Goal: Task Accomplishment & Management: Complete application form

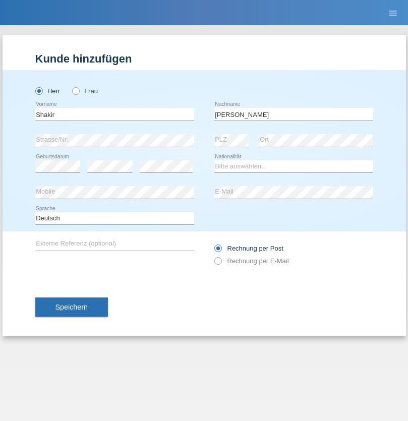
type input "Mokhtar Abokor"
select select "SO"
select select "C"
select select "27"
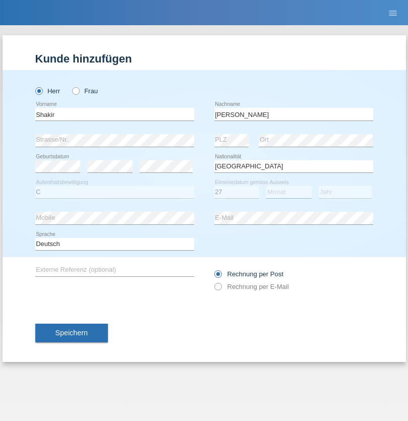
select select "04"
select select "2015"
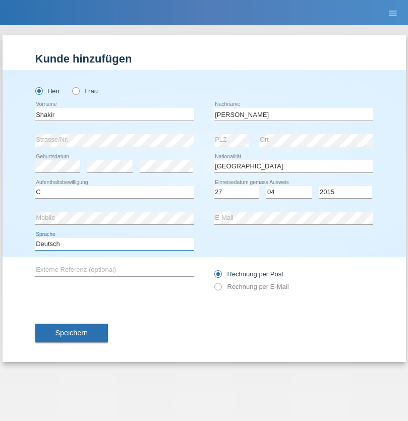
select select "en"
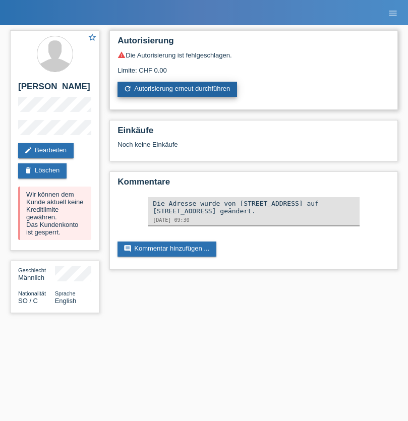
click at [178, 89] on link "refresh Autorisierung erneut durchführen" at bounding box center [178, 89] width 120 height 15
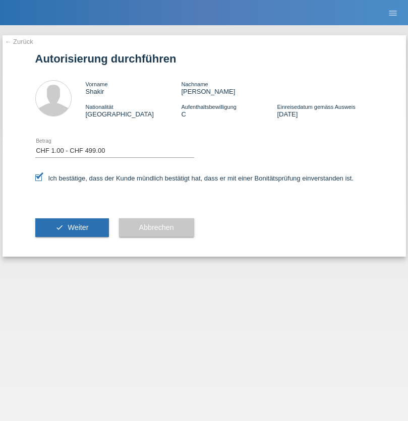
select select "1"
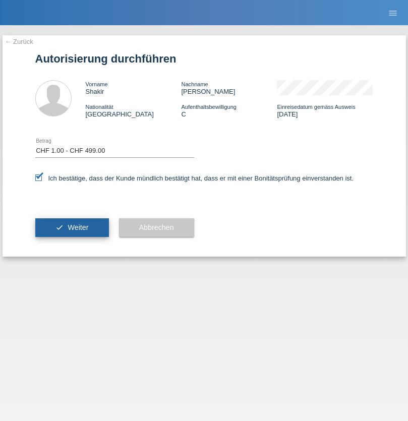
click at [72, 228] on span "Weiter" at bounding box center [78, 228] width 21 height 8
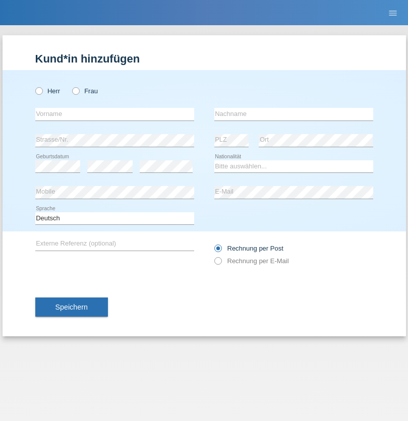
radio input "true"
click at [115, 114] on input "text" at bounding box center [114, 114] width 159 height 13
type input "[PERSON_NAME]"
click at [294, 114] on input "text" at bounding box center [293, 114] width 159 height 13
type input "Azizi"
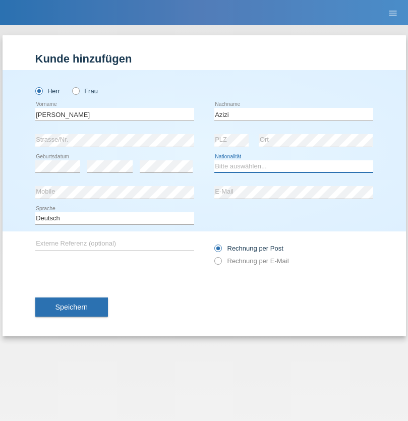
select select "CH"
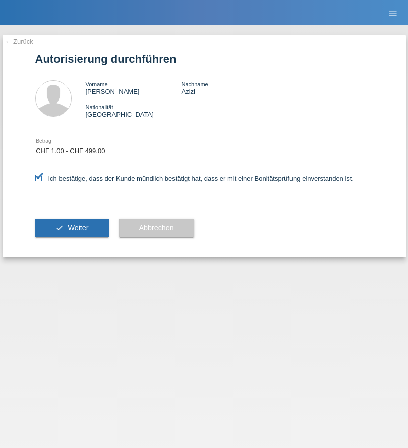
select select "1"
click at [72, 228] on span "Weiter" at bounding box center [78, 228] width 21 height 8
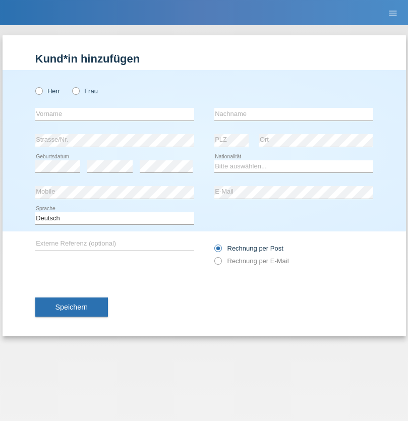
radio input "true"
click at [115, 114] on input "text" at bounding box center [114, 114] width 159 height 13
type input "Sérgio"
click at [294, 114] on input "text" at bounding box center [293, 114] width 159 height 13
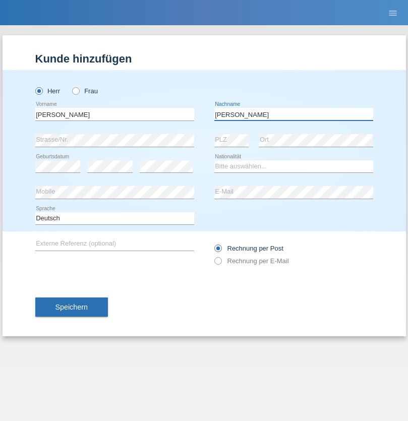
type input "[PERSON_NAME]"
select select "PT"
select select "C"
select select "25"
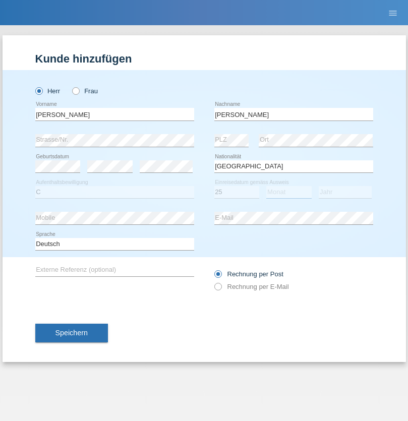
select select "02"
select select "2021"
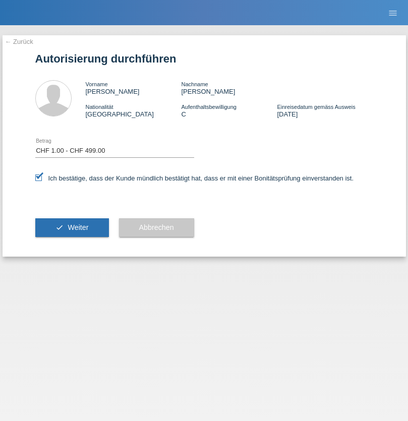
select select "1"
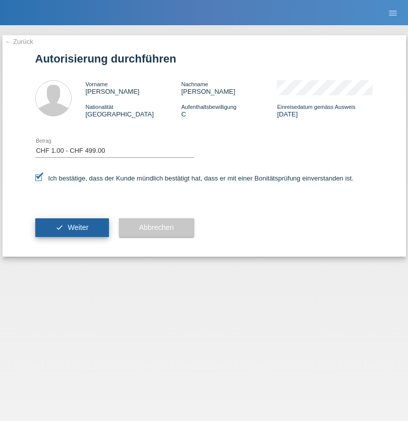
click at [72, 228] on span "Weiter" at bounding box center [78, 228] width 21 height 8
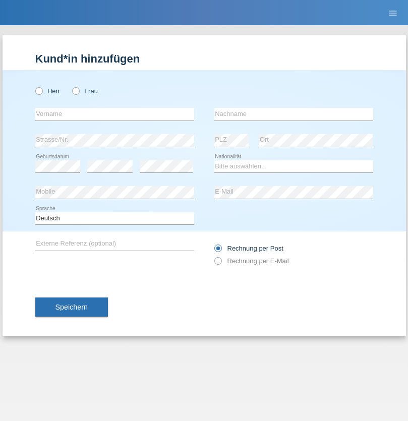
radio input "true"
click at [115, 114] on input "text" at bounding box center [114, 114] width 159 height 13
type input "Sabrina"
click at [294, 114] on input "text" at bounding box center [293, 114] width 159 height 13
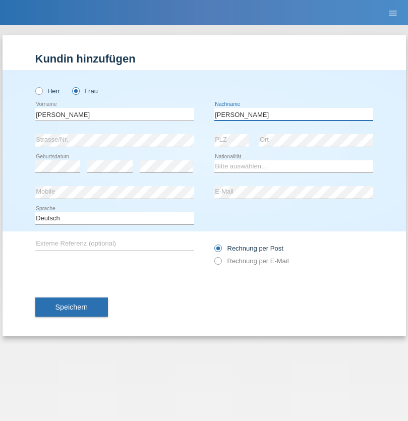
type input "Santos"
select select "PT"
select select "C"
select select "05"
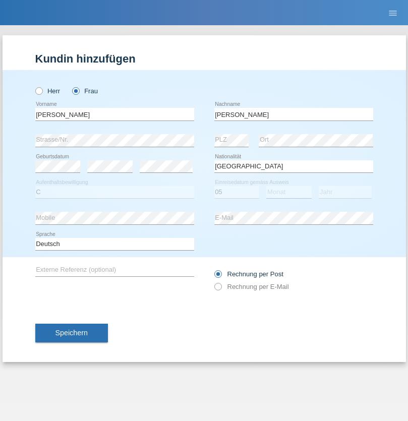
select select "12"
select select "2000"
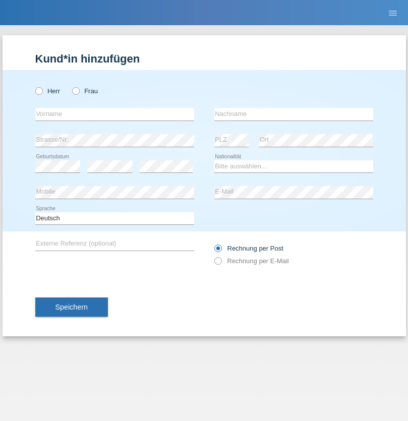
radio input "true"
click at [115, 114] on input "text" at bounding box center [114, 114] width 159 height 13
type input "firat"
click at [294, 114] on input "text" at bounding box center [293, 114] width 159 height 13
type input "kara"
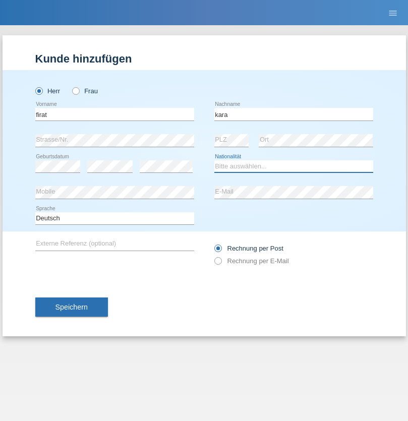
select select "CH"
radio input "true"
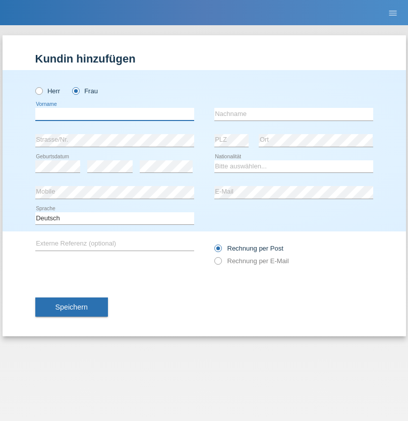
click at [115, 114] on input "text" at bounding box center [114, 114] width 159 height 13
type input "Anett"
click at [294, 114] on input "text" at bounding box center [293, 114] width 159 height 13
type input "Tanner"
select select "HU"
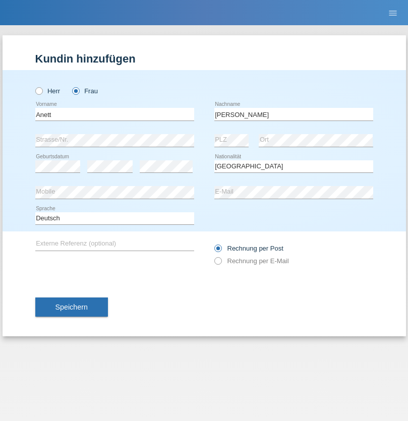
select select "C"
select select "03"
select select "09"
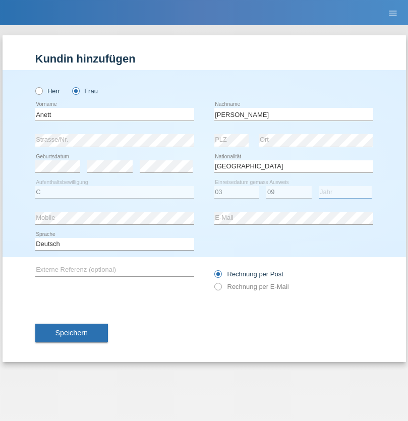
select select "2021"
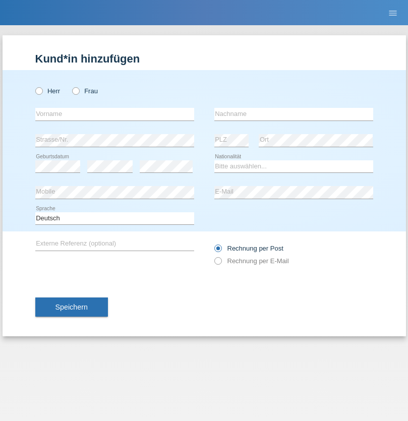
radio input "true"
click at [115, 114] on input "text" at bounding box center [114, 114] width 159 height 13
type input "Tanja"
click at [294, 114] on input "text" at bounding box center [293, 114] width 159 height 13
type input "Hirsiger"
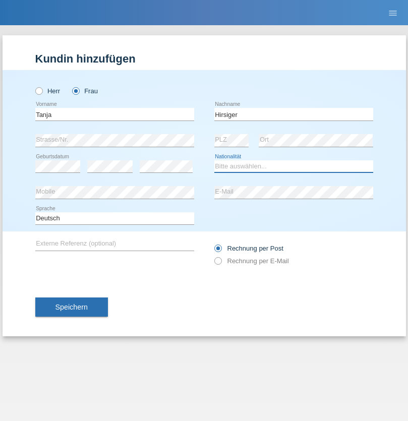
select select "CH"
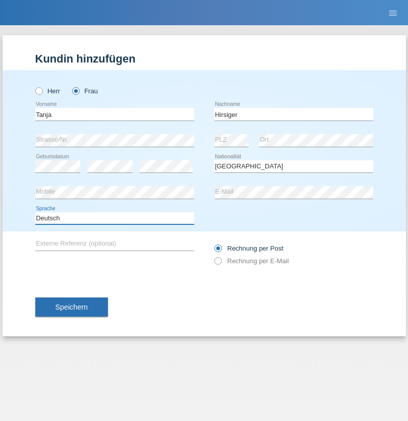
select select "en"
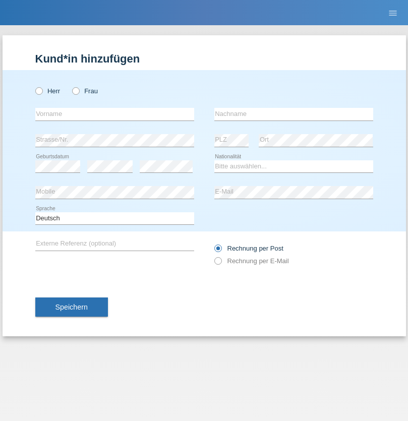
radio input "true"
click at [115, 114] on input "text" at bounding box center [114, 114] width 159 height 13
type input "Ketty"
click at [294, 114] on input "text" at bounding box center [293, 114] width 159 height 13
type input "Kalupnath"
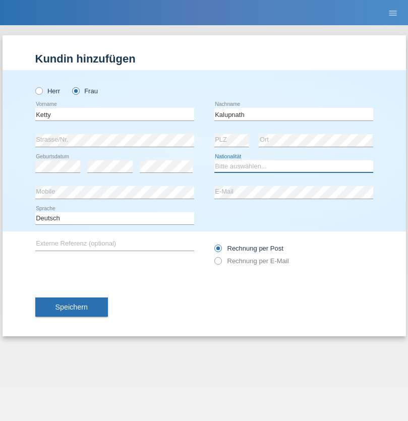
select select "CH"
